Goal: Transaction & Acquisition: Purchase product/service

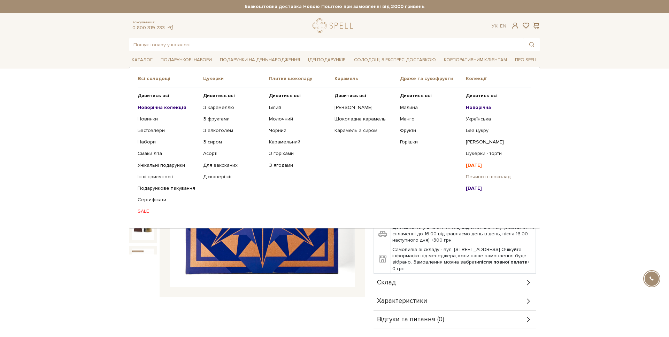
click at [489, 176] on link "Печиво в шоколаді" at bounding box center [496, 177] width 60 height 6
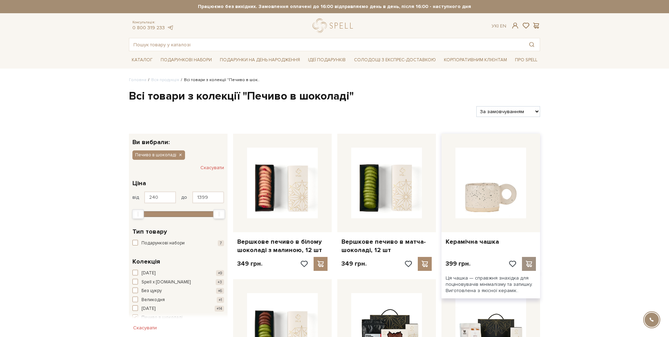
click at [526, 262] on span at bounding box center [528, 264] width 9 height 6
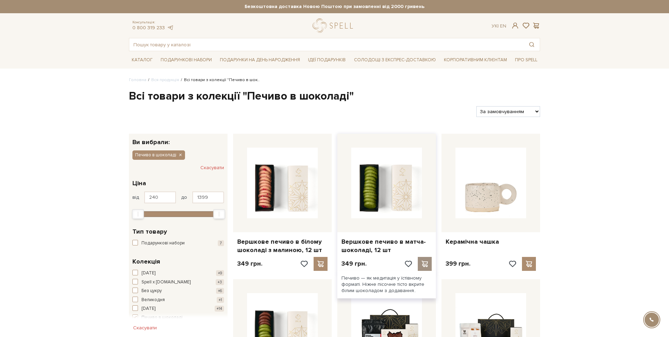
click at [425, 259] on div at bounding box center [425, 264] width 14 height 14
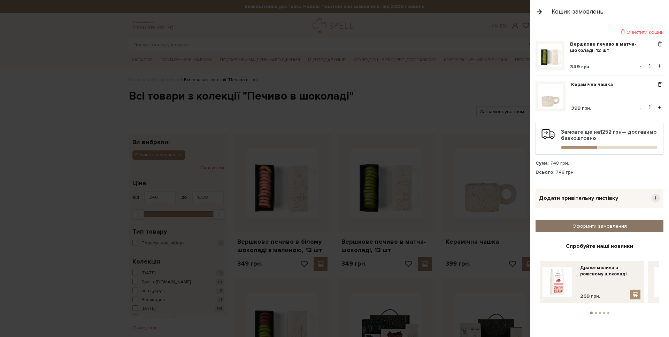
click at [587, 222] on link "Оформити замовлення" at bounding box center [599, 226] width 128 height 12
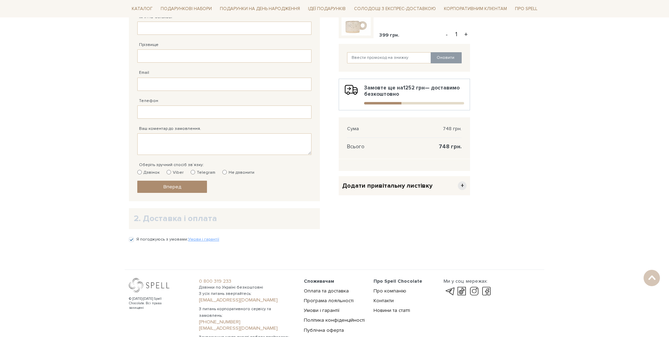
scroll to position [116, 0]
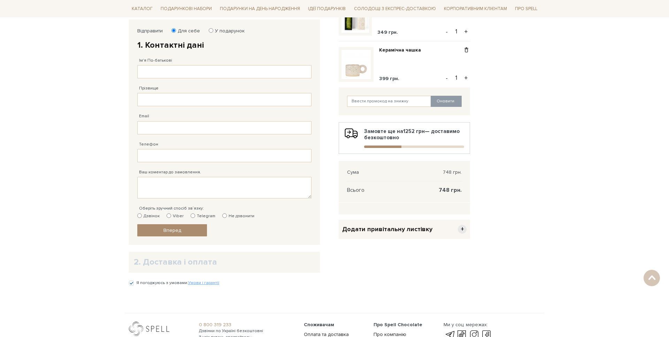
click at [138, 59] on div "Ім'я По-батькові Заповніть поле від 1 до 128 символів!" at bounding box center [224, 65] width 174 height 28
click at [148, 72] on input "Ім'я По-батькові" at bounding box center [224, 71] width 174 height 13
type input "Михайло Романович"
click at [162, 72] on input "Михайло Романович" at bounding box center [224, 71] width 174 height 13
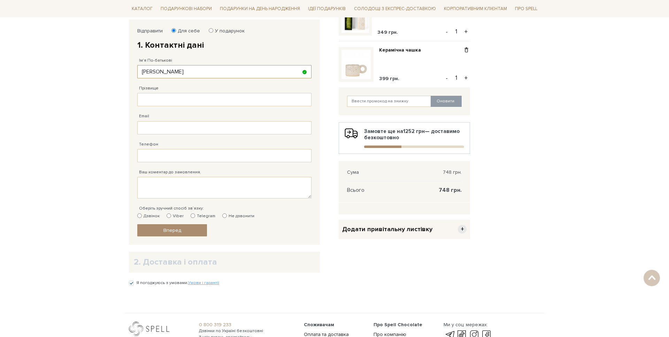
click at [162, 72] on input "Михайло Романович" at bounding box center [224, 71] width 174 height 13
drag, startPoint x: 150, startPoint y: 70, endPoint x: 158, endPoint y: 83, distance: 14.9
click at [150, 70] on input "Ім'я По-батькові" at bounding box center [224, 71] width 174 height 13
type input "тест"
click at [165, 99] on input "Прізвище" at bounding box center [224, 99] width 174 height 13
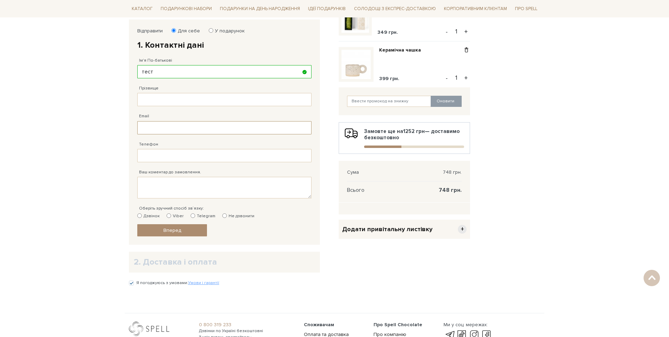
click at [164, 126] on input "Email" at bounding box center [224, 127] width 174 height 13
click at [168, 92] on div "Прізвище Заповніть поле від 1 до 128 символів!" at bounding box center [224, 92] width 174 height 28
click at [168, 101] on input "Прізвище" at bounding box center [224, 99] width 174 height 13
type input "тест"
click at [148, 126] on input "Email" at bounding box center [224, 127] width 174 height 13
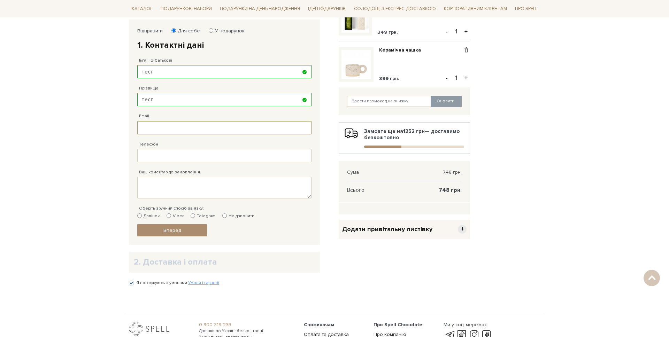
type input "m.kovalov@spellchocolate.com"
click at [156, 155] on input "Телефон" at bounding box center [224, 155] width 174 height 13
type input "38 (067) 443 81 82"
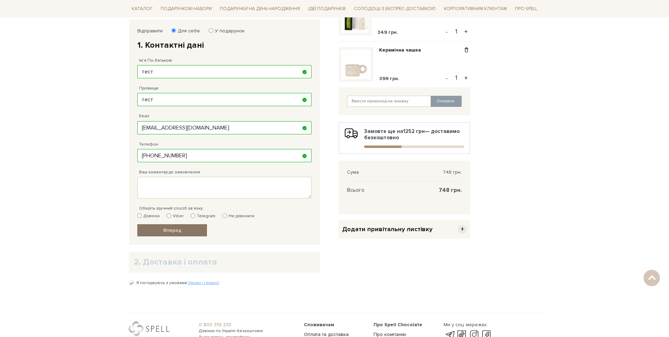
click at [169, 231] on span "Вперед" at bounding box center [172, 230] width 18 height 6
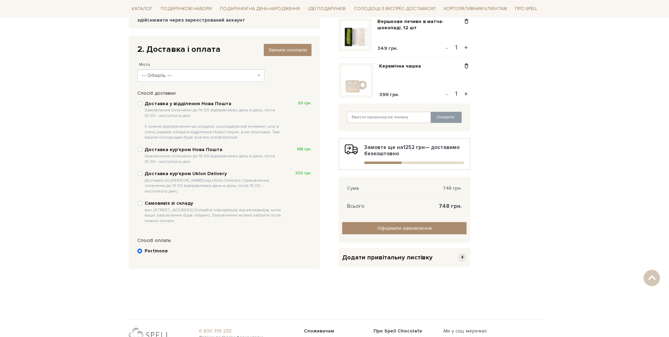
scroll to position [100, 0]
click at [159, 103] on b "Доставка у відділення Нова Пошта Замовлення сплаченні до 16:00 відправляємо ден…" at bounding box center [214, 121] width 139 height 40
click at [142, 103] on input "Доставка у відділення Нова Пошта Замовлення сплаченні до 16:00 відправляємо ден…" at bounding box center [139, 104] width 5 height 5
radio input "true"
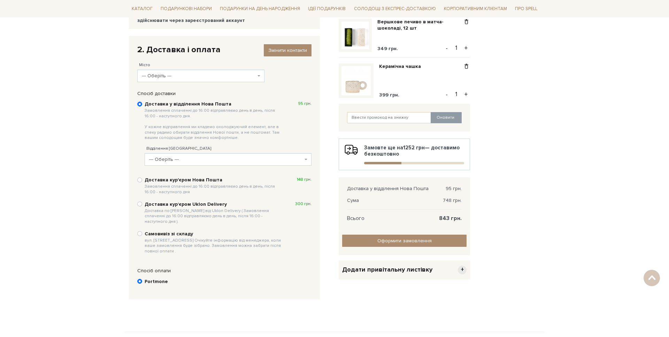
click at [153, 238] on span "вул. Велика Кільцева, 4-А. Очікуйте інформацію від менеджера, коли ваше замовле…" at bounding box center [214, 246] width 139 height 16
click at [142, 233] on input "Самовивіз зі складу вул. Велика Кільцева, 4-А. Очікуйте інформацію від менеджер…" at bounding box center [139, 233] width 5 height 5
radio input "true"
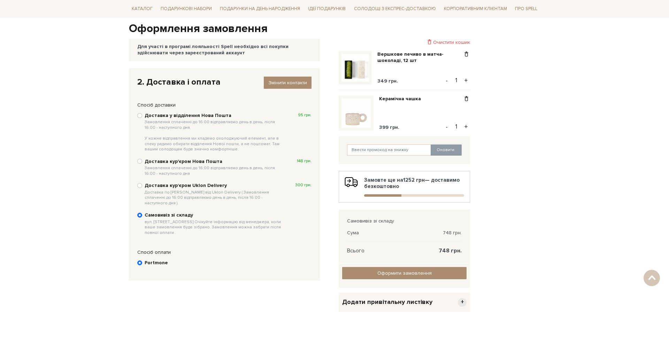
scroll to position [65, 0]
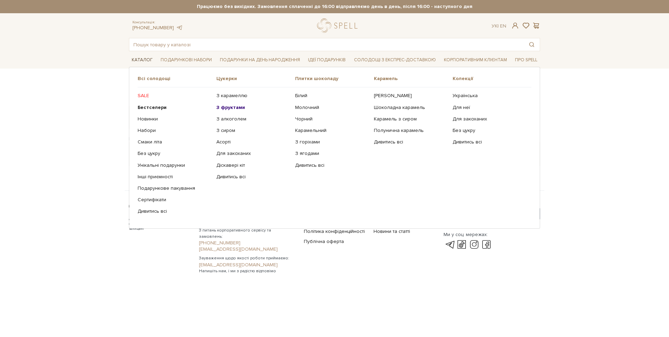
click at [146, 61] on link "Каталог" at bounding box center [142, 60] width 26 height 11
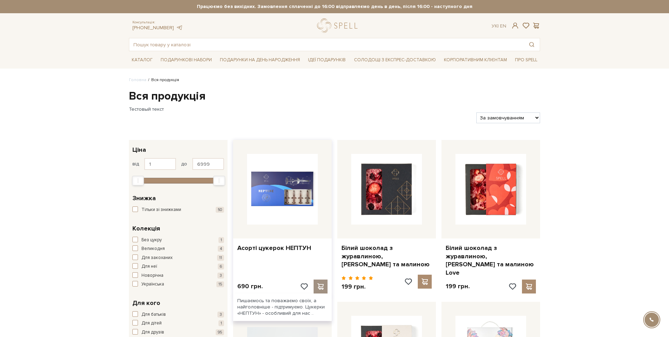
click at [323, 289] on div at bounding box center [320, 287] width 14 height 14
